Goal: Task Accomplishment & Management: Manage account settings

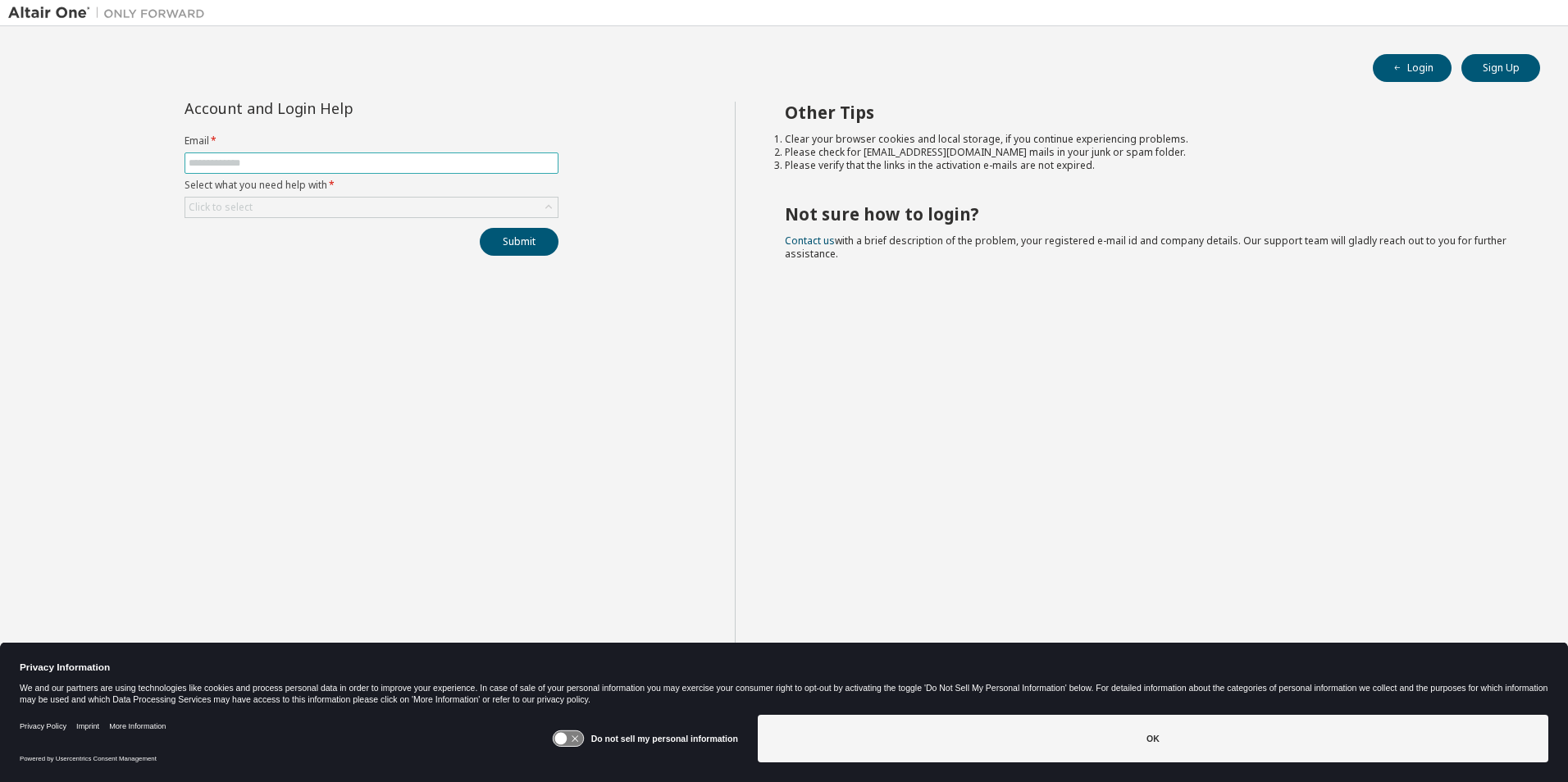
click at [384, 171] on span at bounding box center [371, 163] width 374 height 21
click at [383, 170] on span at bounding box center [371, 163] width 374 height 21
click at [381, 164] on input "text" at bounding box center [371, 163] width 366 height 13
type input "**********"
click at [514, 238] on button "Submit" at bounding box center [519, 242] width 78 height 28
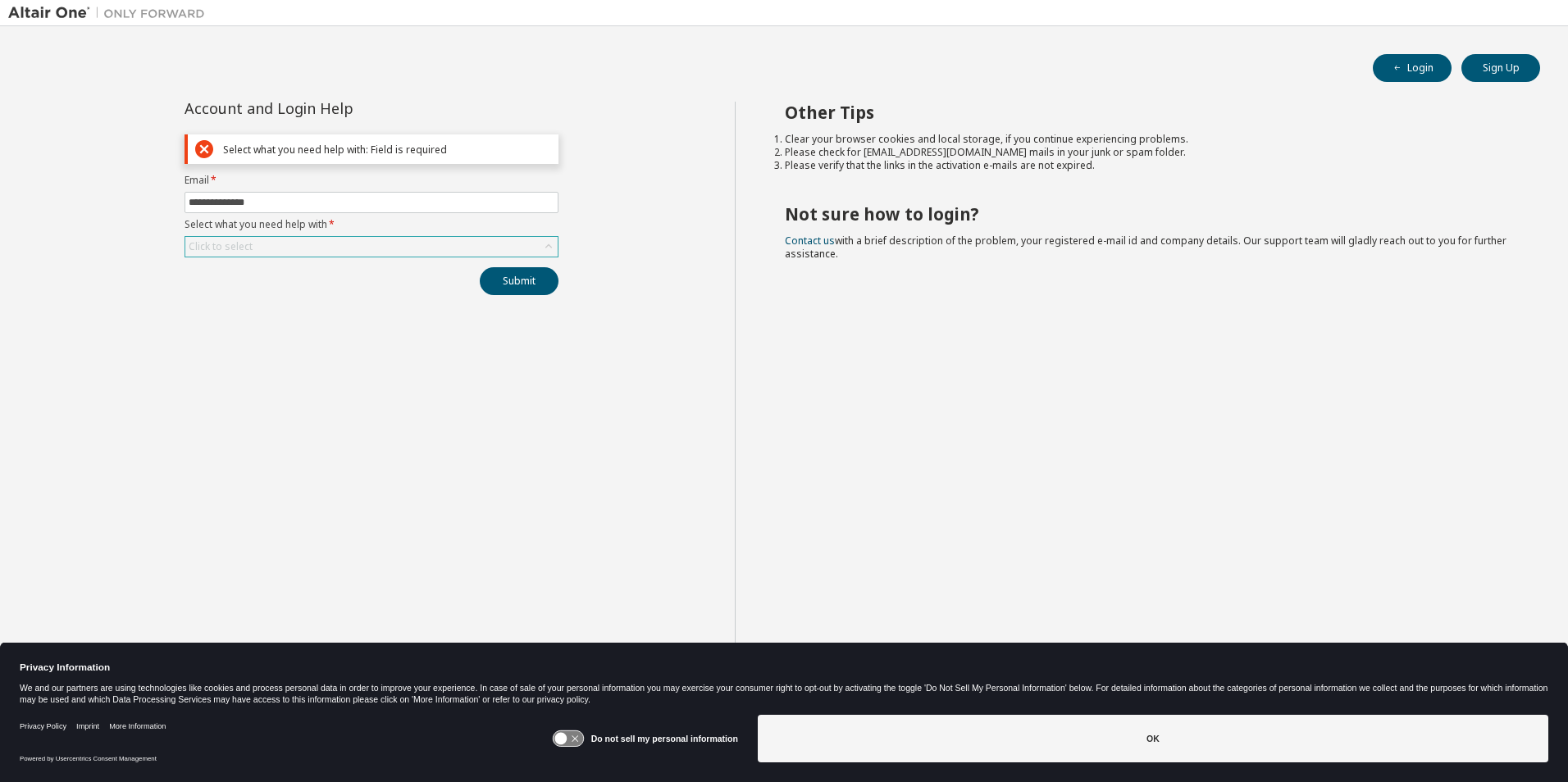
click at [386, 248] on div "Click to select" at bounding box center [371, 246] width 372 height 20
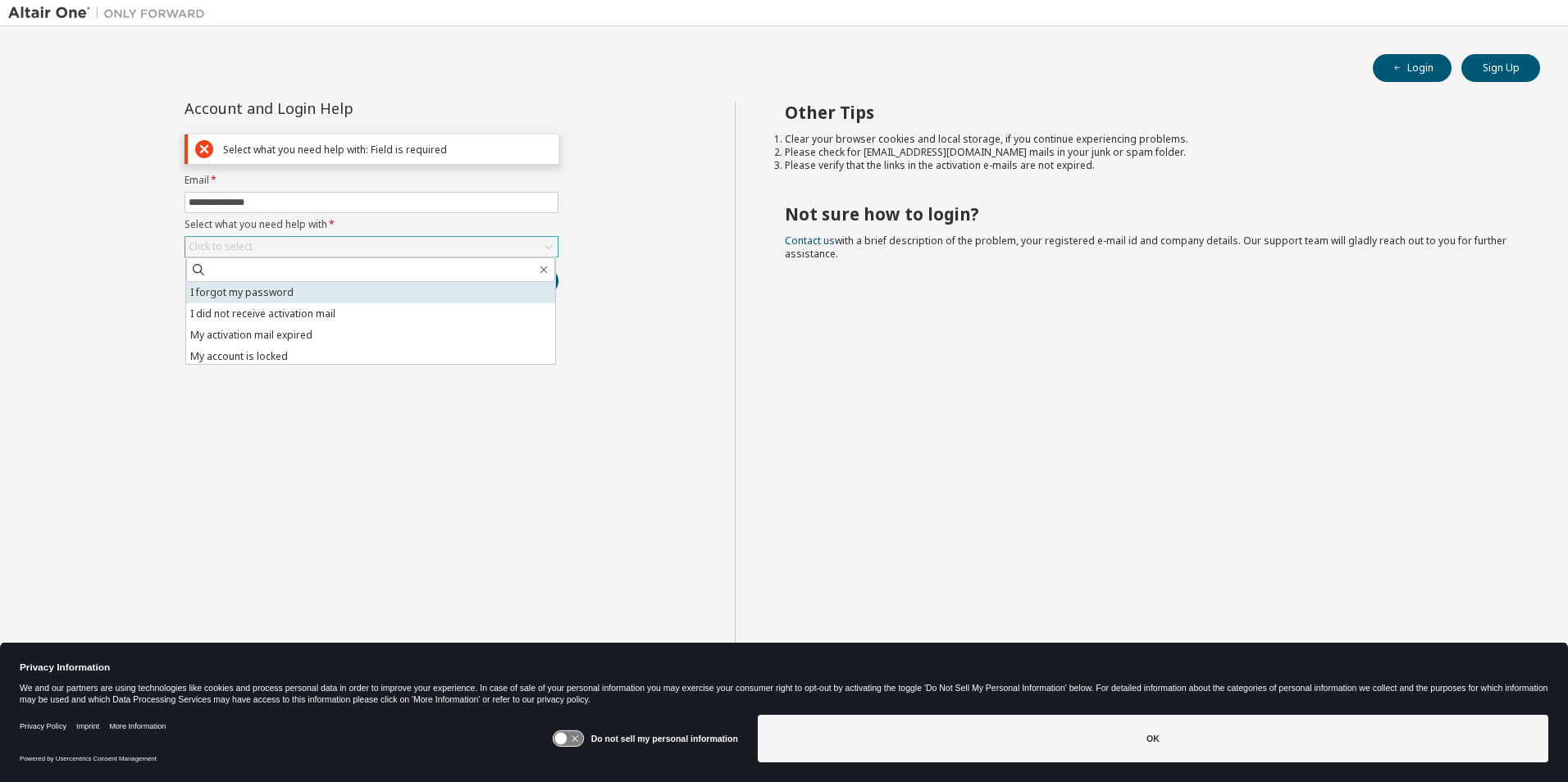
click at [364, 287] on li "I forgot my password" at bounding box center [371, 292] width 369 height 21
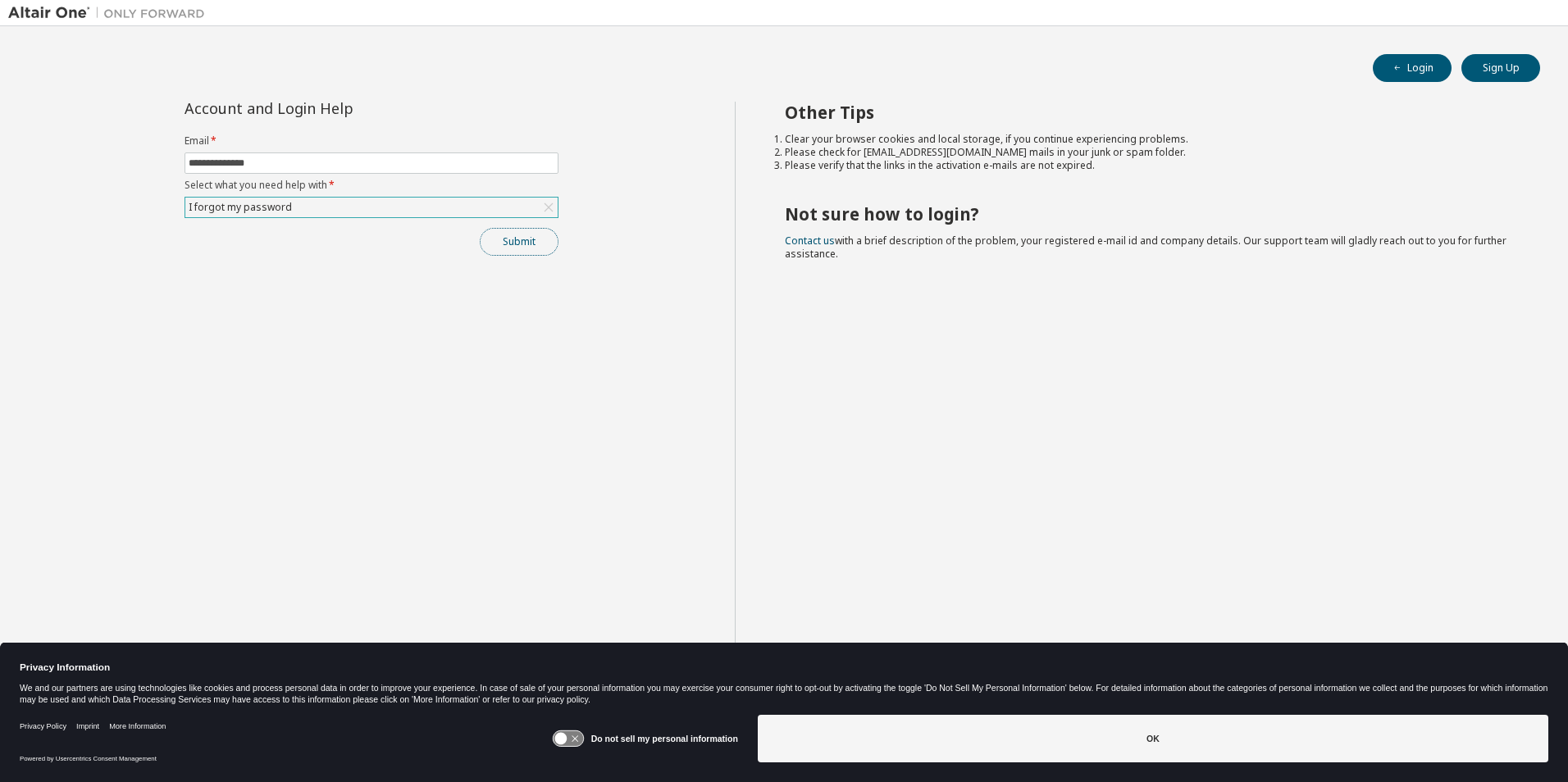
click at [487, 246] on button "Submit" at bounding box center [519, 242] width 78 height 28
click at [521, 251] on button "Submit" at bounding box center [519, 242] width 78 height 28
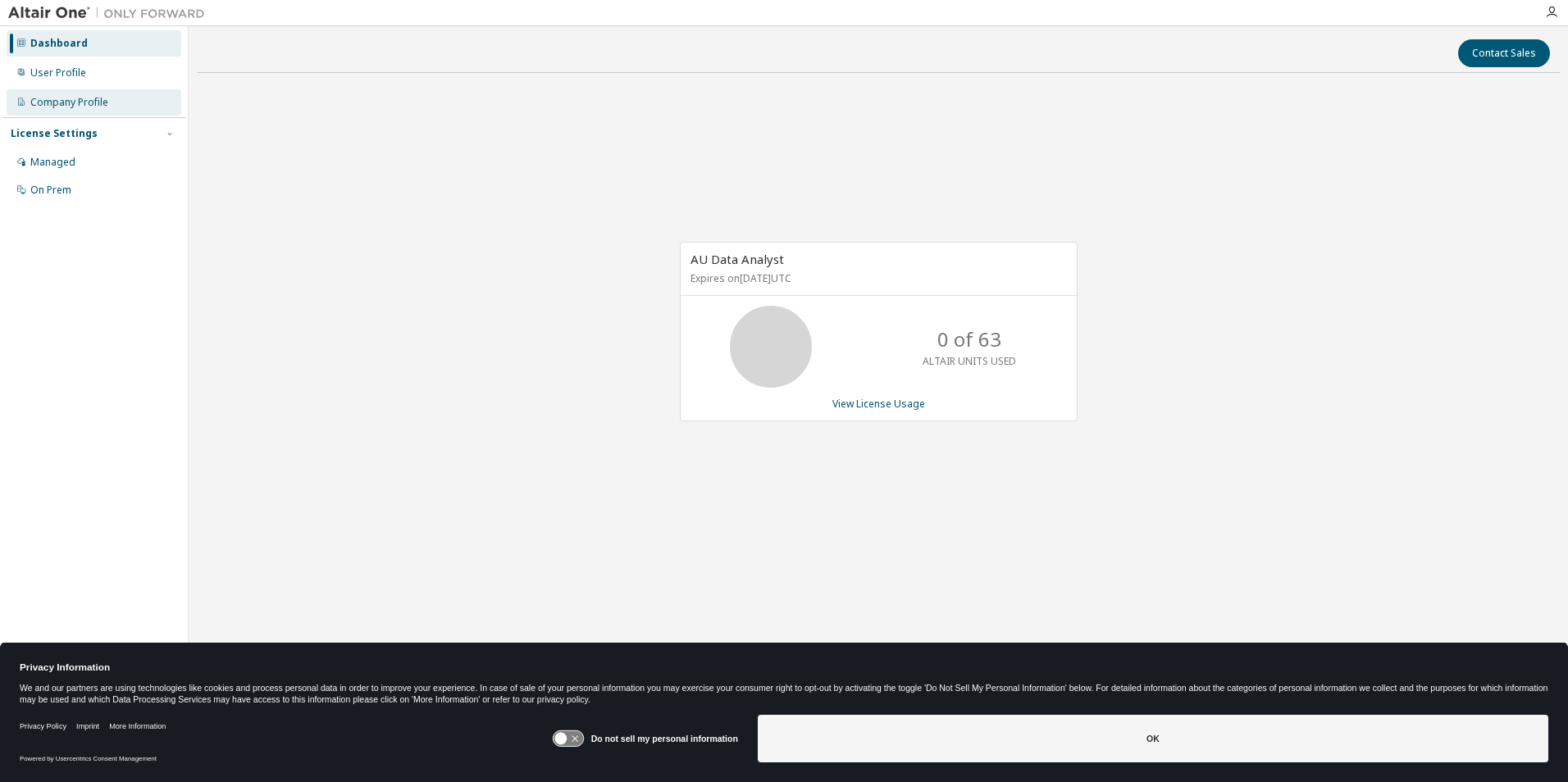
click at [35, 101] on div "Company Profile" at bounding box center [70, 102] width 78 height 13
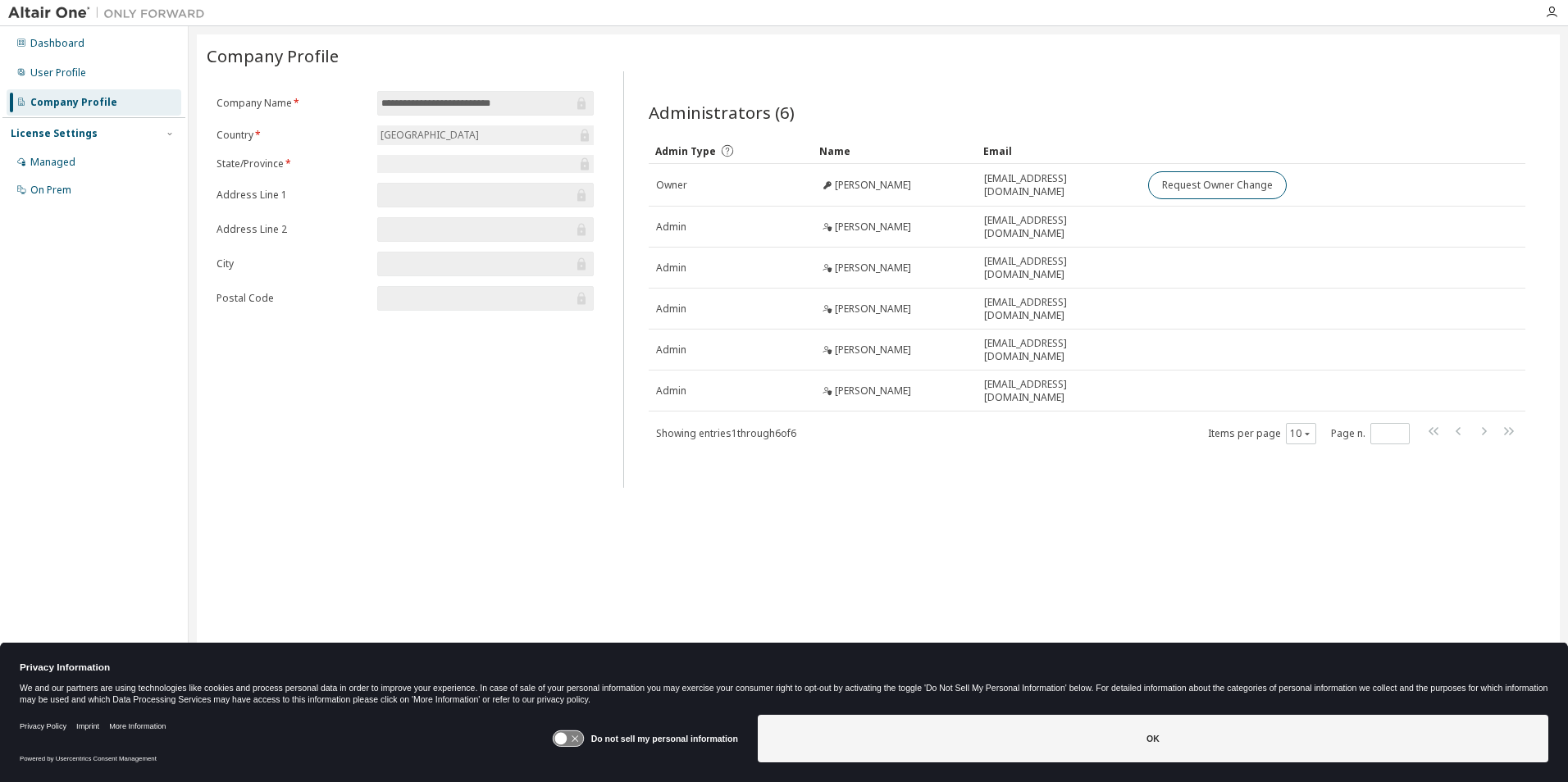
click at [90, 499] on div "Dashboard User Profile Company Profile License Settings Managed On Prem" at bounding box center [94, 366] width 182 height 674
click at [41, 374] on div "Dashboard User Profile Company Profile License Settings Managed On Prem" at bounding box center [94, 366] width 182 height 674
click at [50, 60] on div "User Profile" at bounding box center [94, 73] width 175 height 26
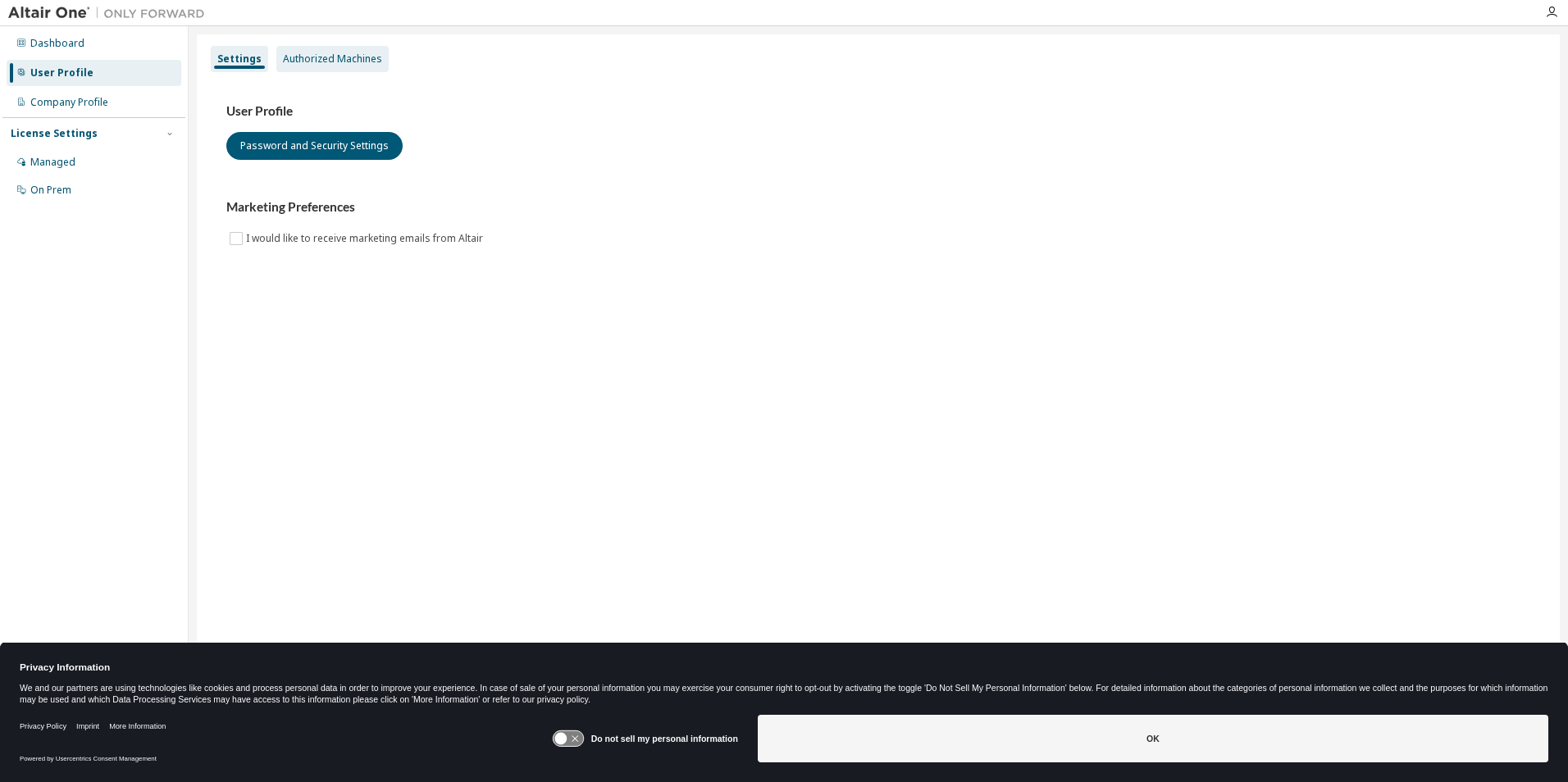
click at [339, 60] on div "Authorized Machines" at bounding box center [332, 59] width 99 height 13
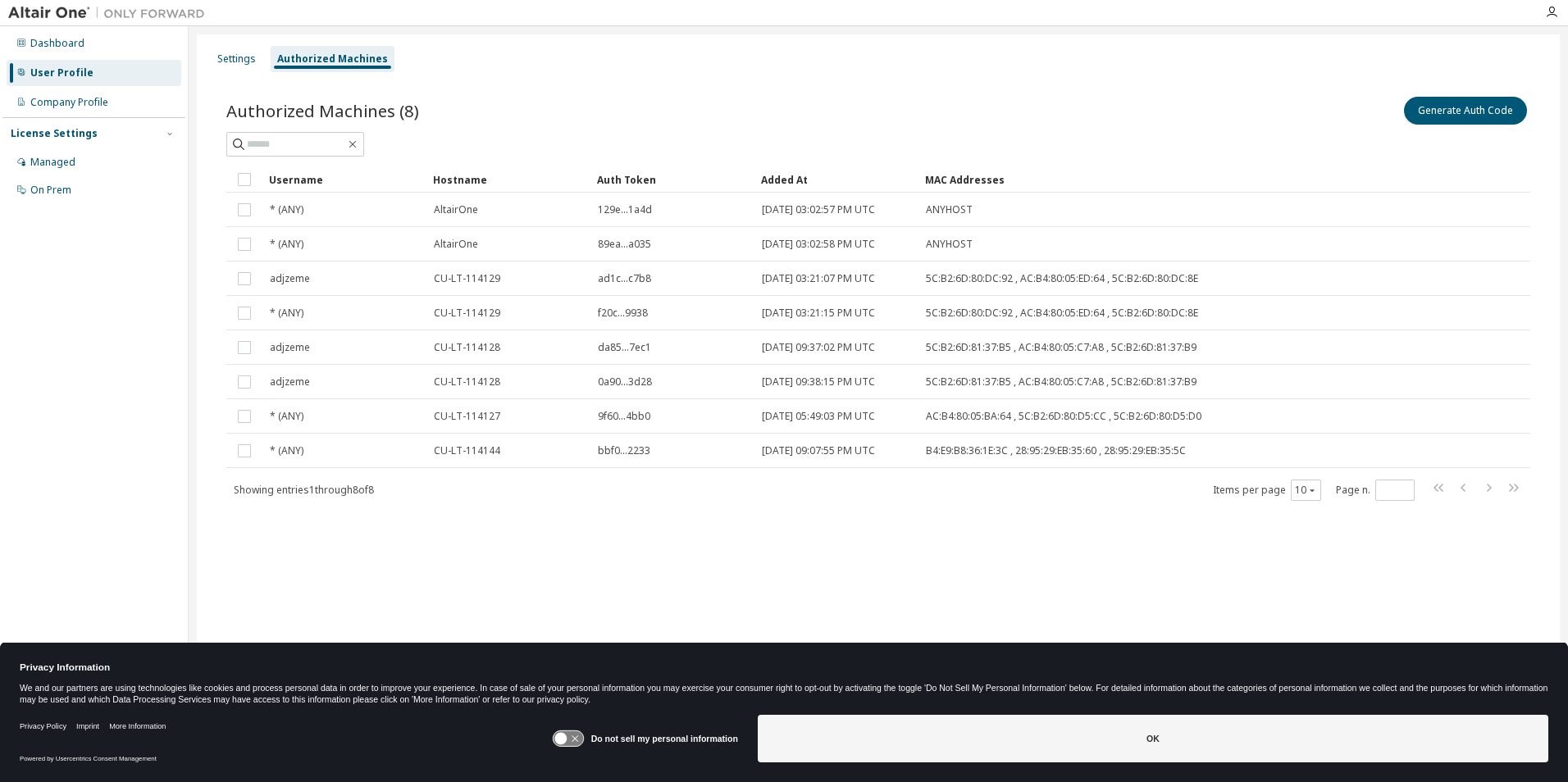
drag, startPoint x: 1457, startPoint y: 41, endPoint x: 1459, endPoint y: 57, distance: 16.1
click at [1457, 41] on div "Settings Authorized Machines Authorized Machines (8) Generate Auth Code Clear L…" at bounding box center [878, 380] width 1363 height 692
click at [1462, 109] on button "Generate Auth Code" at bounding box center [1465, 110] width 123 height 28
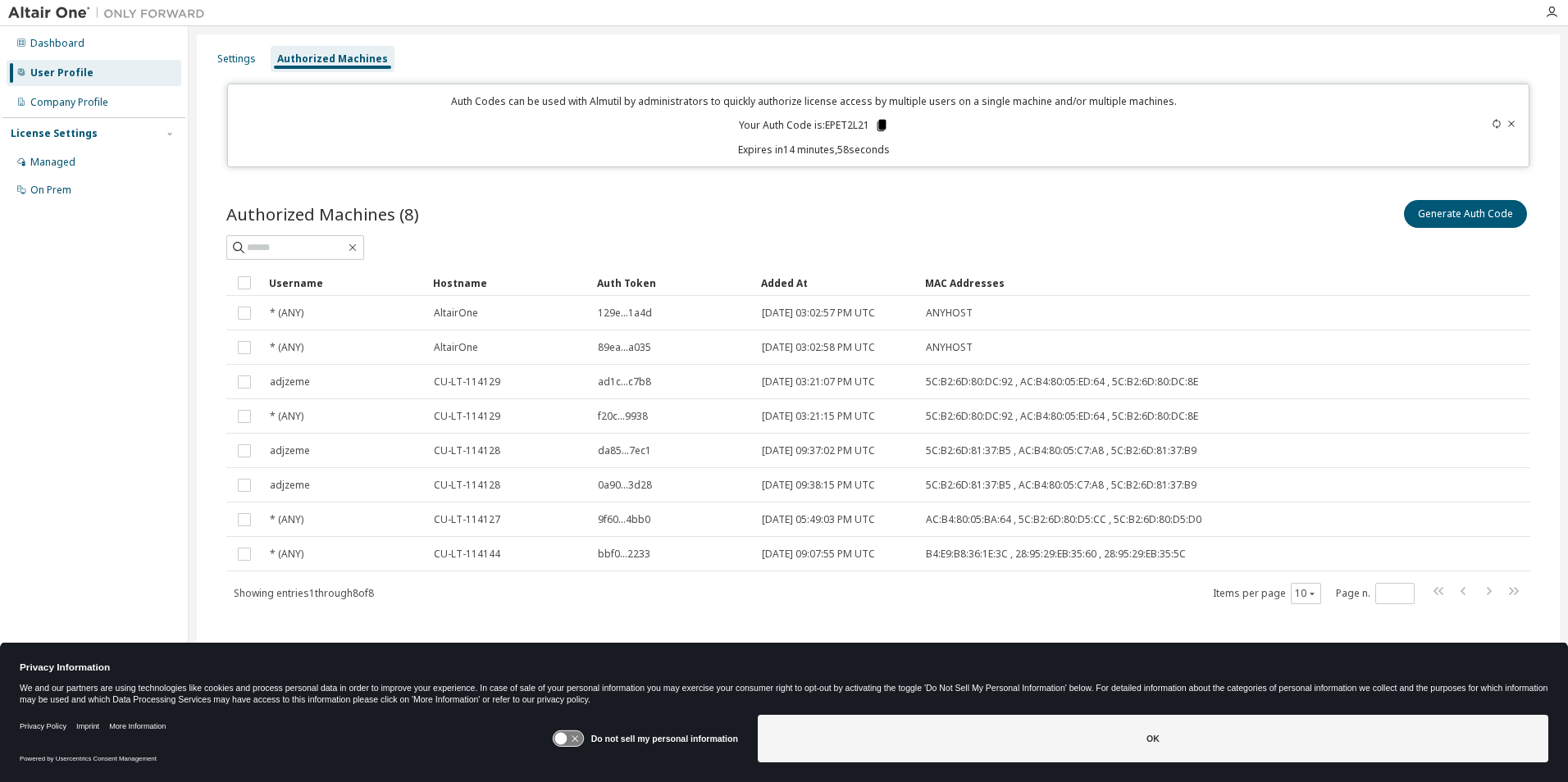
click at [880, 125] on icon at bounding box center [881, 125] width 9 height 11
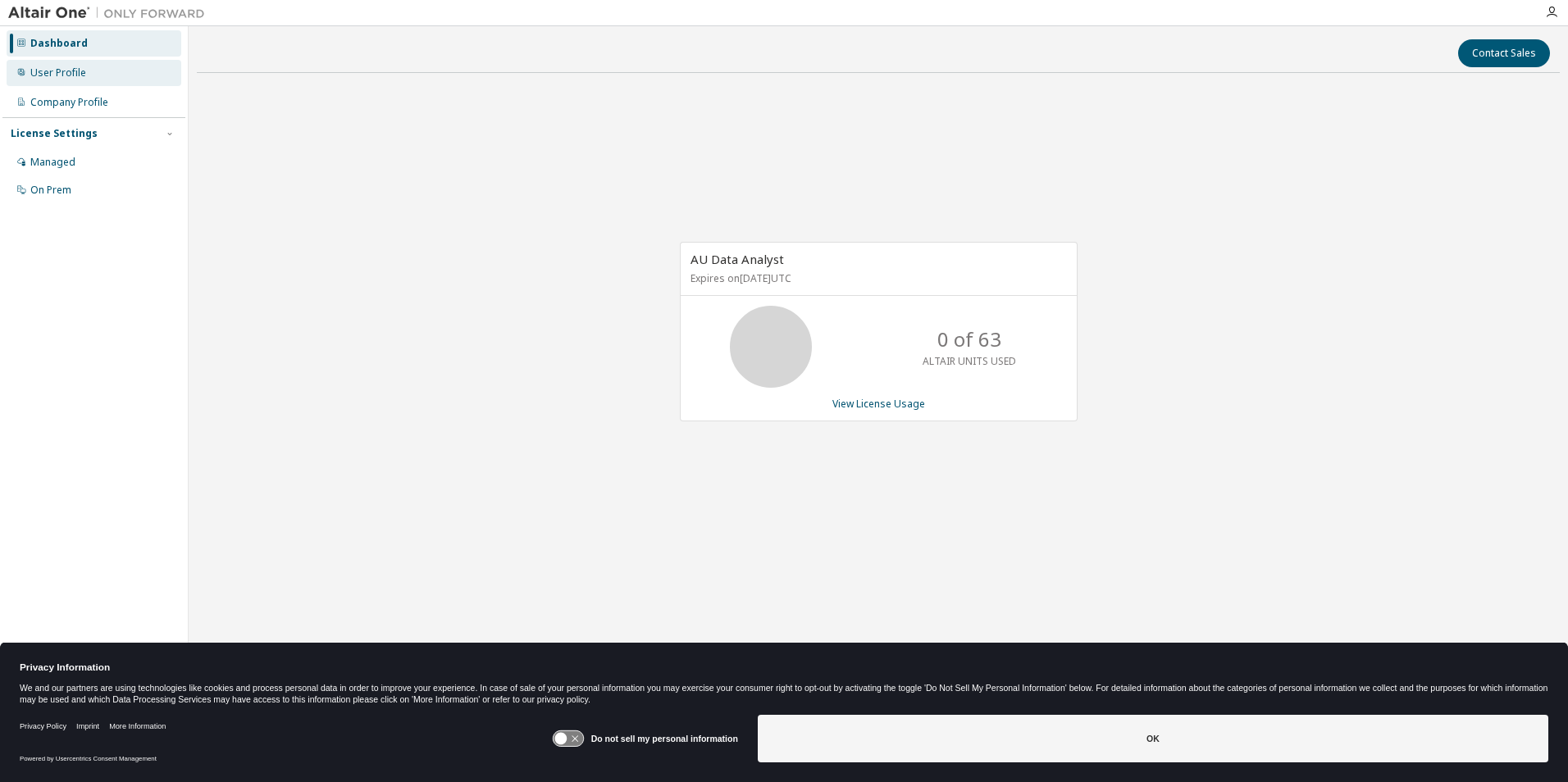
click at [86, 73] on div "User Profile" at bounding box center [94, 73] width 175 height 26
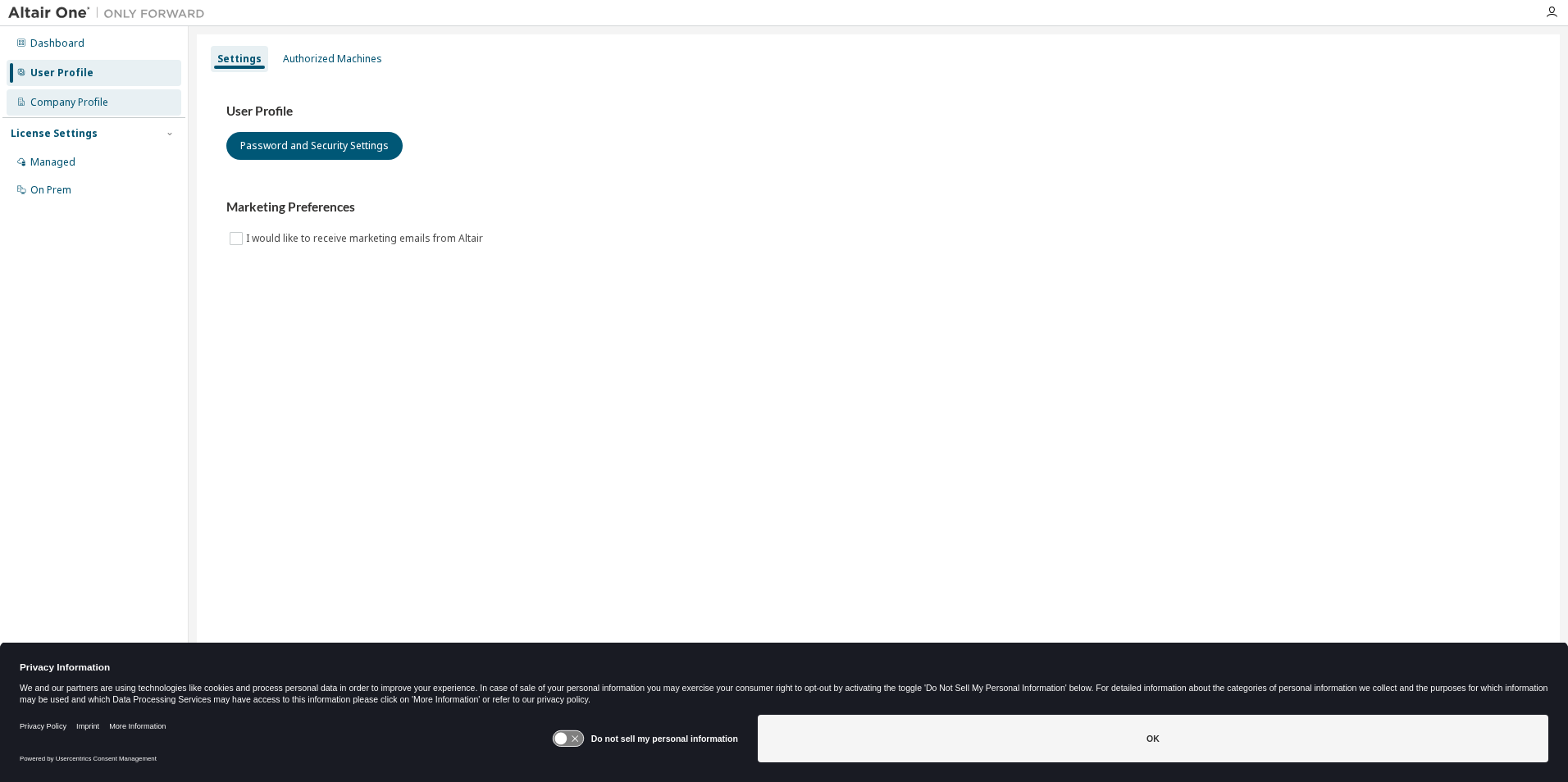
click at [93, 106] on div "Company Profile" at bounding box center [70, 102] width 78 height 13
